Goal: Information Seeking & Learning: Learn about a topic

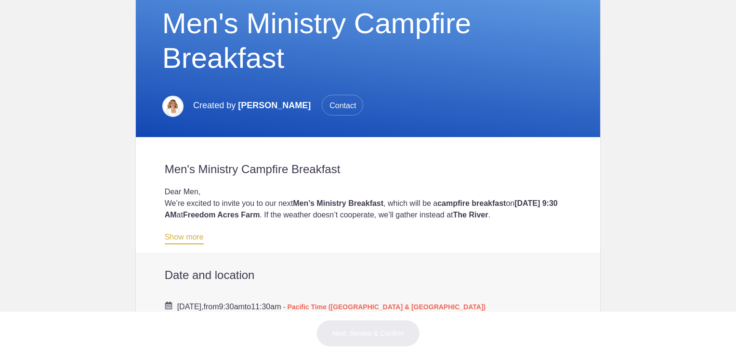
scroll to position [148, 0]
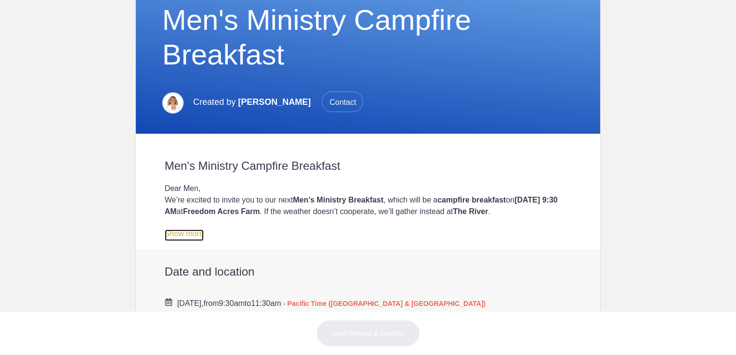
click at [179, 238] on link "Show more" at bounding box center [184, 236] width 39 height 12
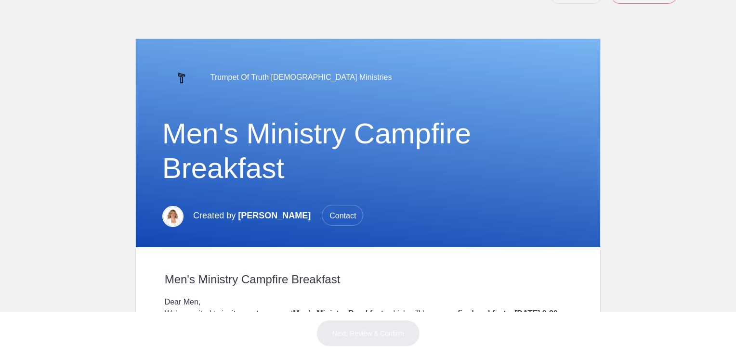
scroll to position [0, 0]
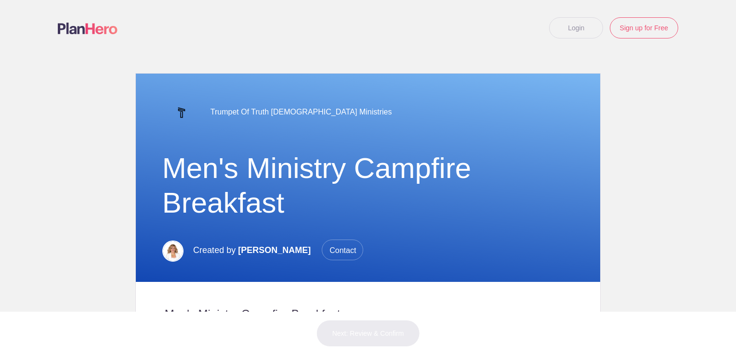
click at [580, 30] on link "Login" at bounding box center [576, 27] width 54 height 21
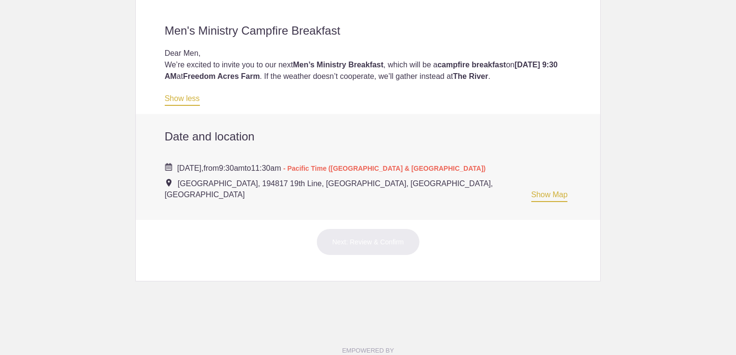
scroll to position [279, 0]
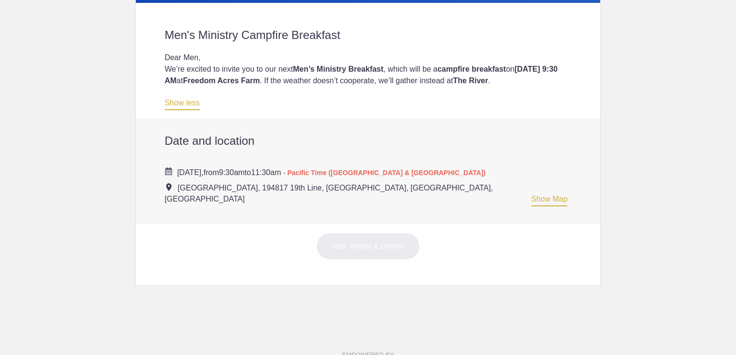
click at [177, 175] on span "[DATE]," at bounding box center [190, 172] width 26 height 8
click at [182, 177] on div "[DATE], from 9:30am to 11:30am - Pacific Time ([GEOGRAPHIC_DATA] & [GEOGRAPHIC_…" at bounding box center [368, 182] width 407 height 48
click at [178, 143] on h2 "Date and location" at bounding box center [368, 141] width 407 height 14
click at [188, 185] on span "[GEOGRAPHIC_DATA], 194817 19th Line, [GEOGRAPHIC_DATA], [GEOGRAPHIC_DATA], [GEO…" at bounding box center [329, 193] width 328 height 19
click at [181, 177] on div "[DATE], from 9:30am to 11:30am - Pacific Time ([GEOGRAPHIC_DATA] & [GEOGRAPHIC_…" at bounding box center [368, 182] width 407 height 48
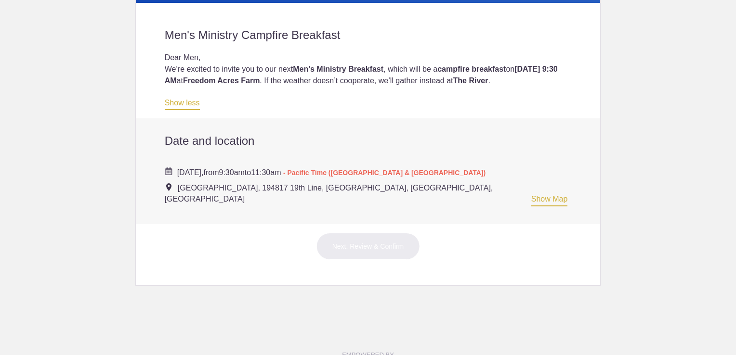
click at [181, 177] on div "[DATE], from 9:30am to 11:30am - Pacific Time ([GEOGRAPHIC_DATA] & [GEOGRAPHIC_…" at bounding box center [368, 182] width 407 height 48
click at [181, 187] on span "[GEOGRAPHIC_DATA], 194817 19th Line, [GEOGRAPHIC_DATA], [GEOGRAPHIC_DATA], [GEO…" at bounding box center [329, 193] width 328 height 19
click at [180, 194] on div "[DATE], from 9:30am to 11:30am - Pacific Time ([GEOGRAPHIC_DATA] & [GEOGRAPHIC_…" at bounding box center [368, 182] width 407 height 48
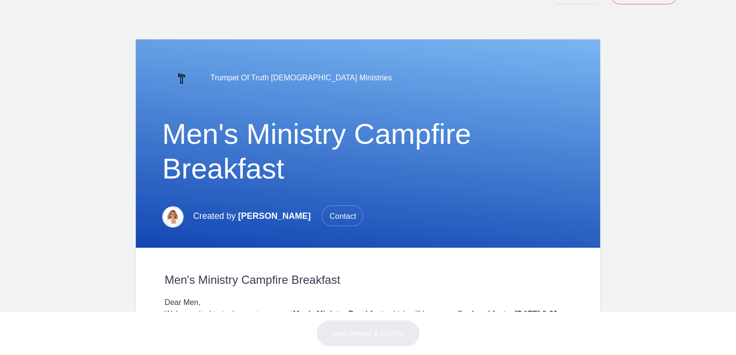
scroll to position [0, 0]
